Goal: Information Seeking & Learning: Find specific fact

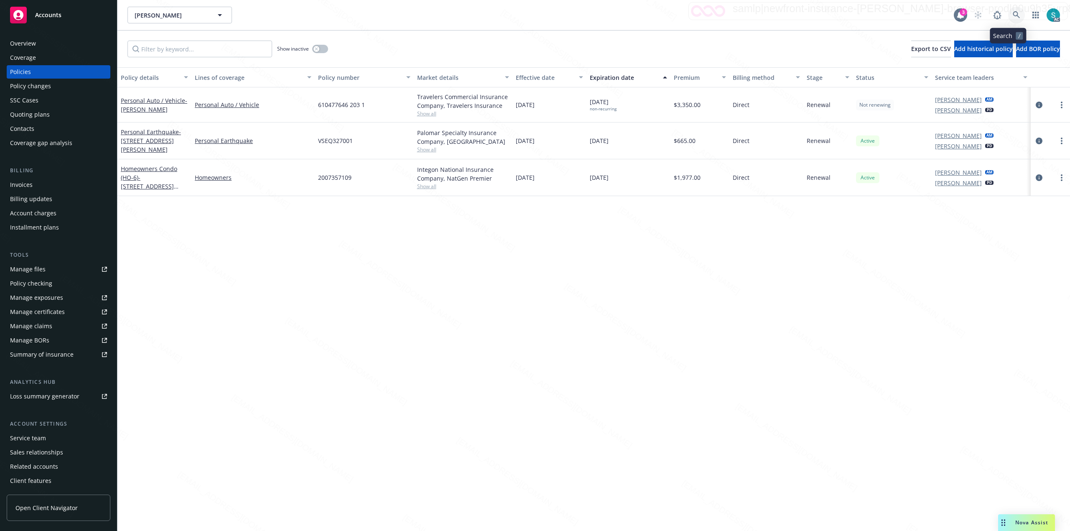
click at [542, 14] on icon at bounding box center [1017, 15] width 8 height 8
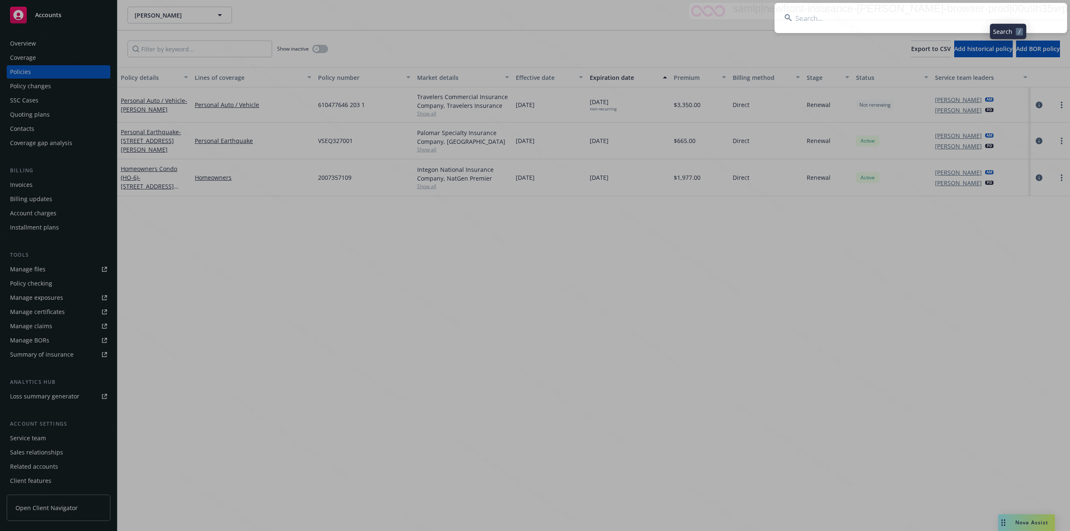
click at [542, 11] on input at bounding box center [921, 18] width 293 height 30
type input "[PERSON_NAME]"
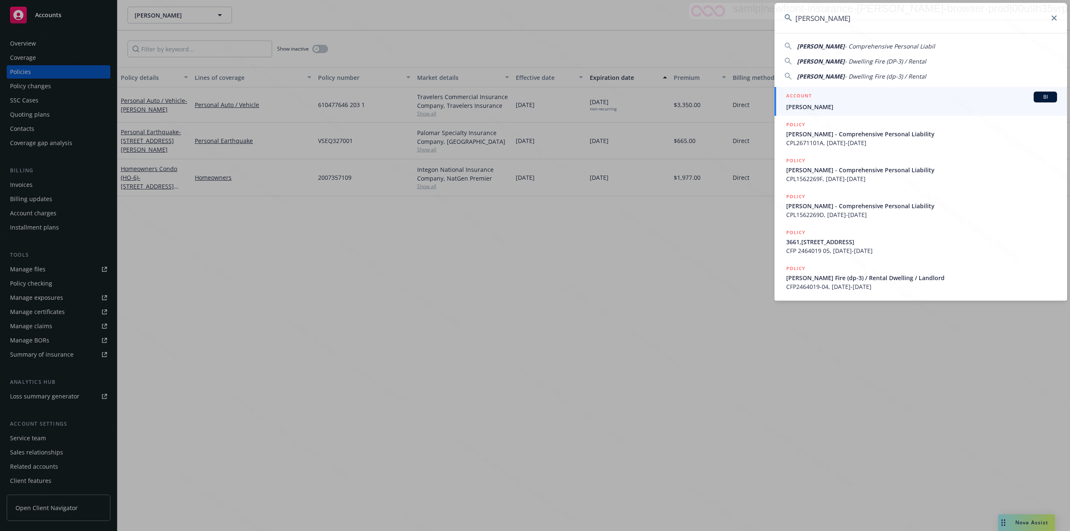
click at [542, 105] on span "[PERSON_NAME]" at bounding box center [921, 106] width 271 height 9
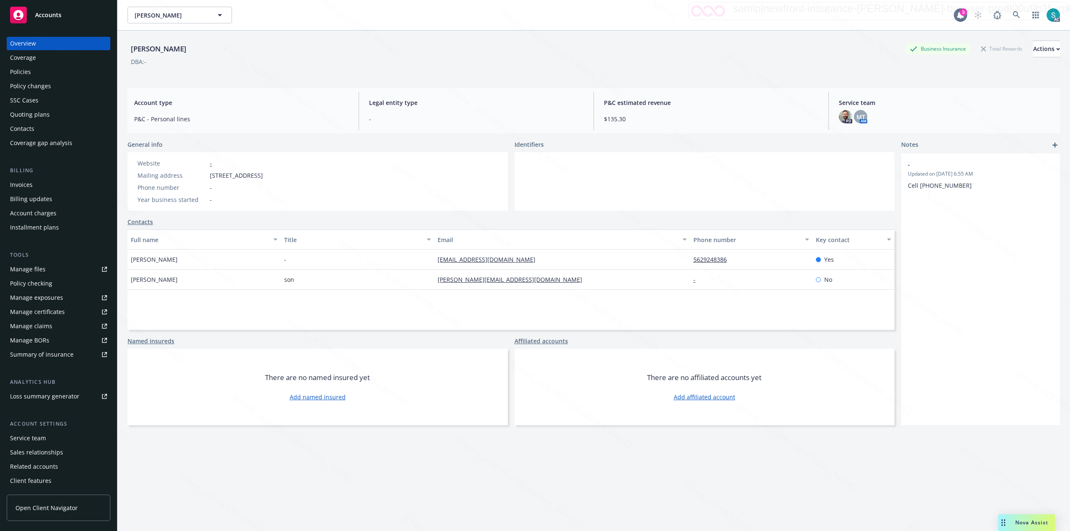
click at [15, 73] on div "Policies" at bounding box center [20, 71] width 21 height 13
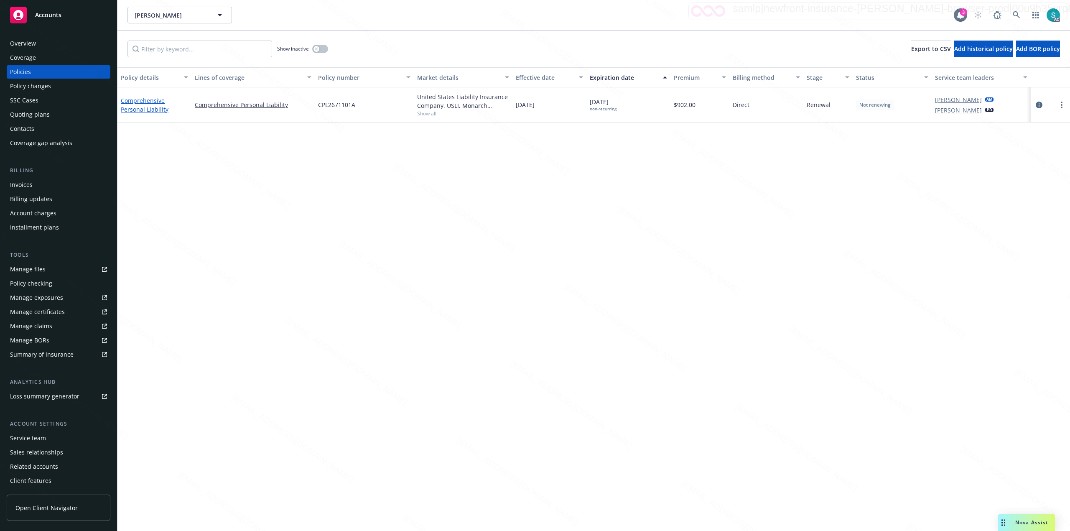
click at [131, 102] on link "Comprehensive Personal Liability" at bounding box center [145, 105] width 48 height 17
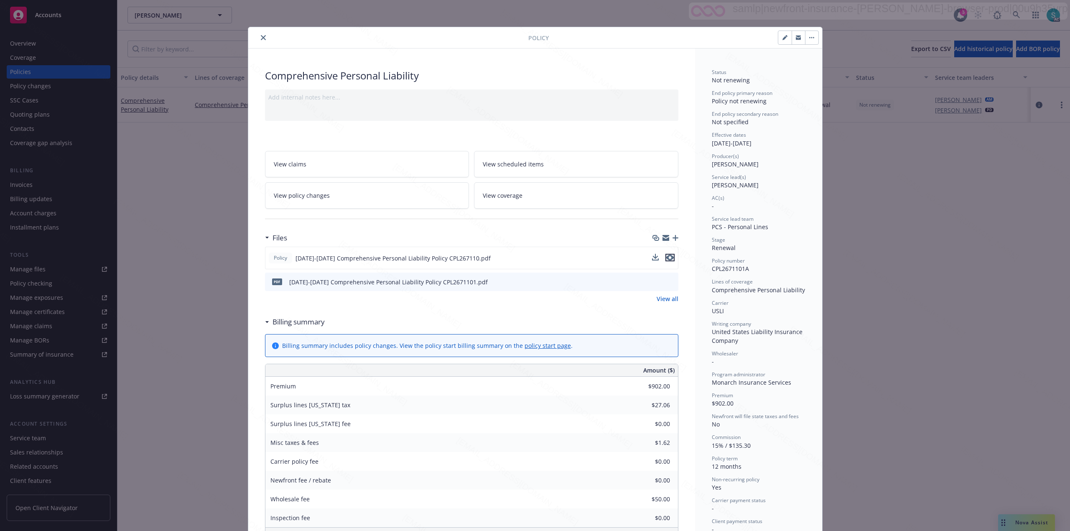
click at [542, 258] on icon "preview file" at bounding box center [670, 258] width 8 height 6
drag, startPoint x: 424, startPoint y: 72, endPoint x: 253, endPoint y: 71, distance: 171.0
click at [253, 71] on div "Comprehensive Personal Liability Add internal notes here... View claims View sc…" at bounding box center [471, 418] width 447 height 738
copy div "Comprehensive Personal Liability"
click at [542, 268] on span "CPL2671101A" at bounding box center [730, 269] width 37 height 8
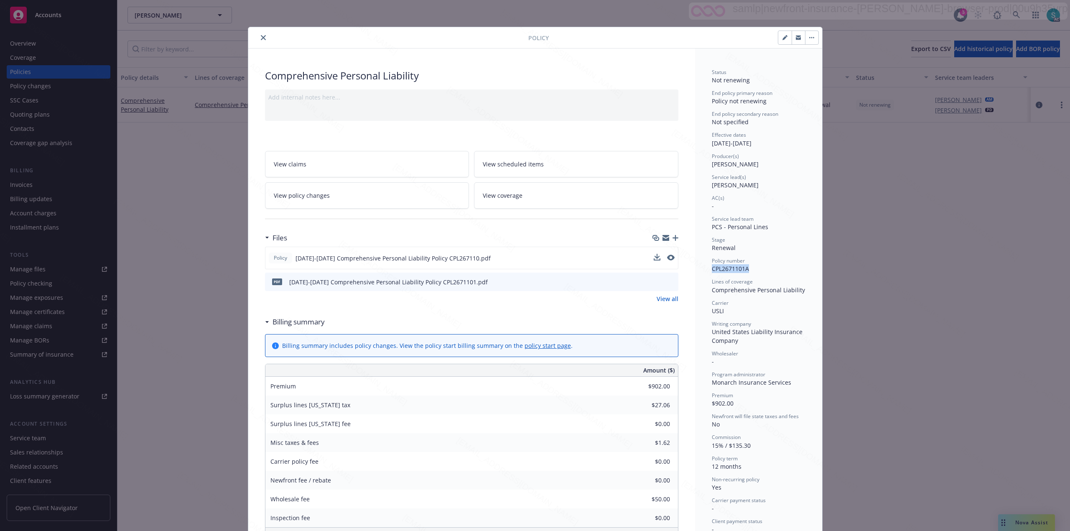
click at [542, 268] on span "CPL2671101A" at bounding box center [730, 269] width 37 height 8
copy span "CPL2671101A"
click at [542, 268] on span "CPL2671101A" at bounding box center [730, 269] width 37 height 8
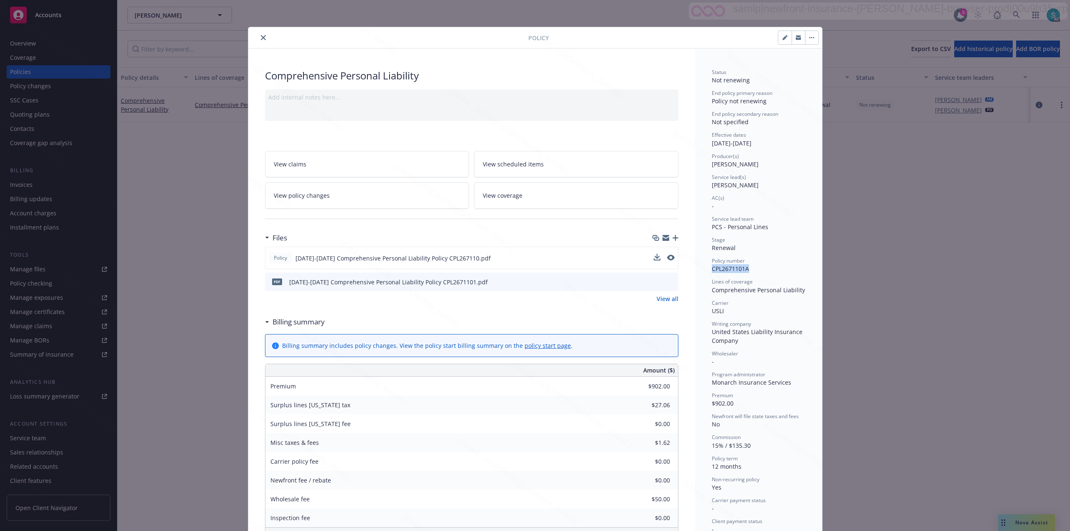
click at [542, 273] on span "CPL2671101A" at bounding box center [730, 269] width 37 height 8
click at [542, 268] on div "Policy number CPL2671101A" at bounding box center [759, 265] width 94 height 16
click at [542, 268] on span "CPL2671101A" at bounding box center [730, 269] width 37 height 8
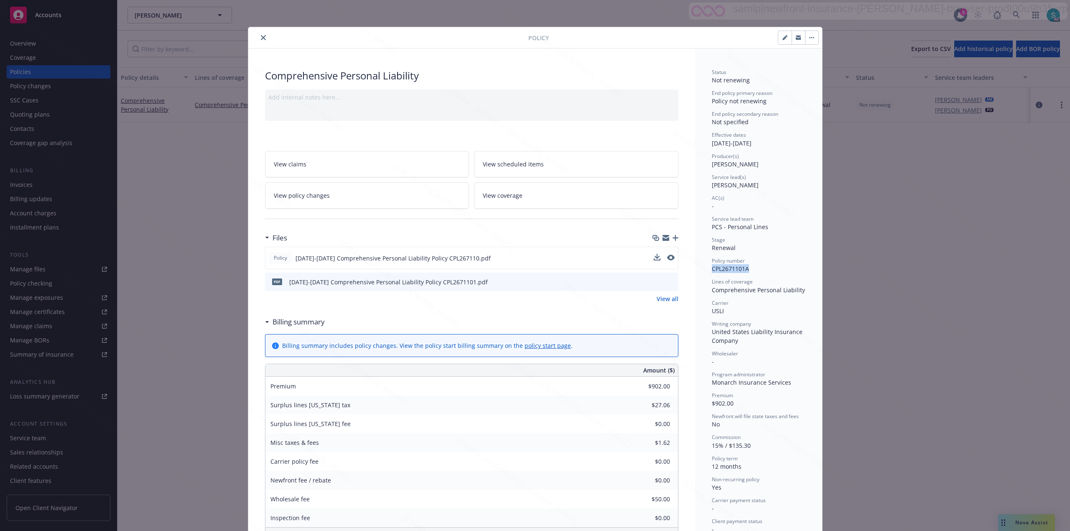
copy span "CPL2671101A"
click at [542, 258] on icon "preview file" at bounding box center [670, 258] width 8 height 6
click at [258, 34] on button "close" at bounding box center [263, 38] width 10 height 10
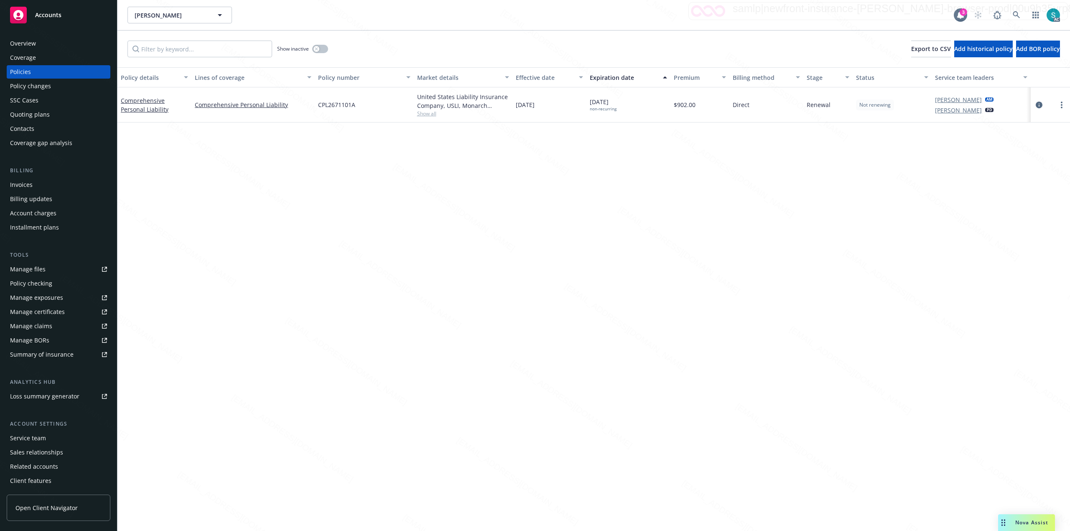
click at [37, 45] on div "Overview" at bounding box center [58, 43] width 97 height 13
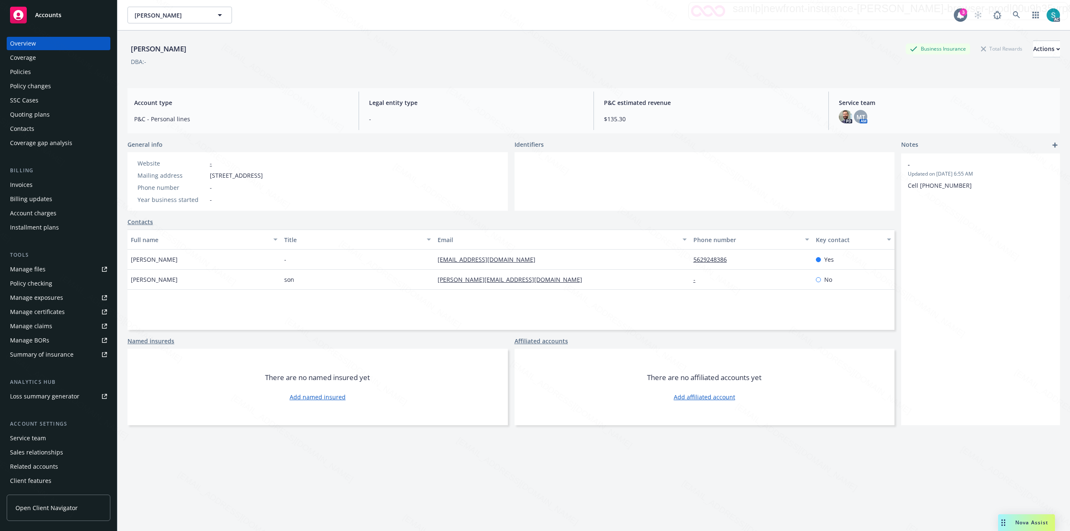
click at [164, 49] on div "[PERSON_NAME]" at bounding box center [159, 48] width 62 height 11
click at [542, 115] on span "MT" at bounding box center [861, 116] width 9 height 9
